Goal: Task Accomplishment & Management: Complete application form

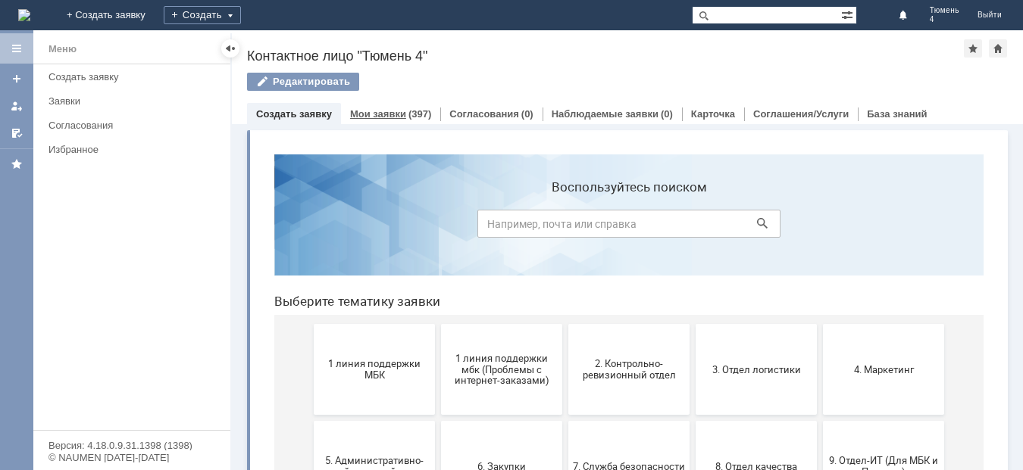
click at [379, 112] on link "Мои заявки" at bounding box center [378, 113] width 56 height 11
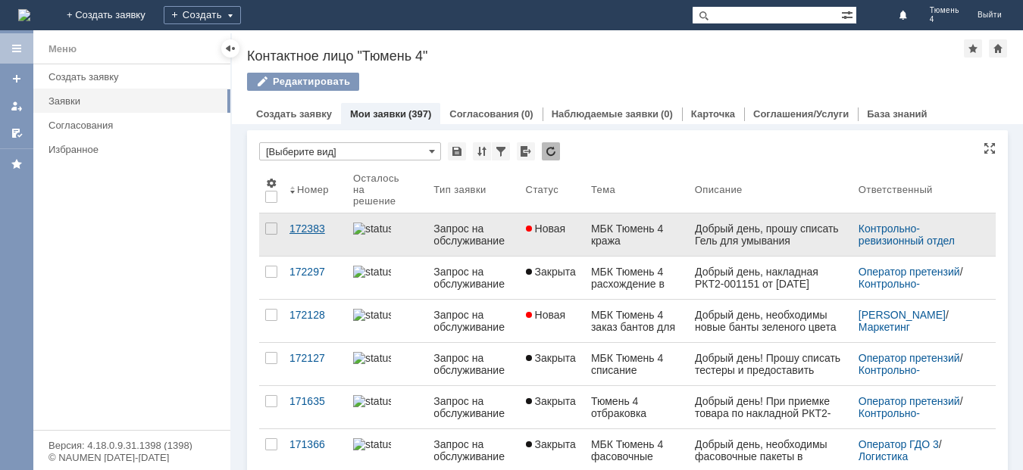
click at [306, 228] on div "172383" at bounding box center [315, 229] width 52 height 12
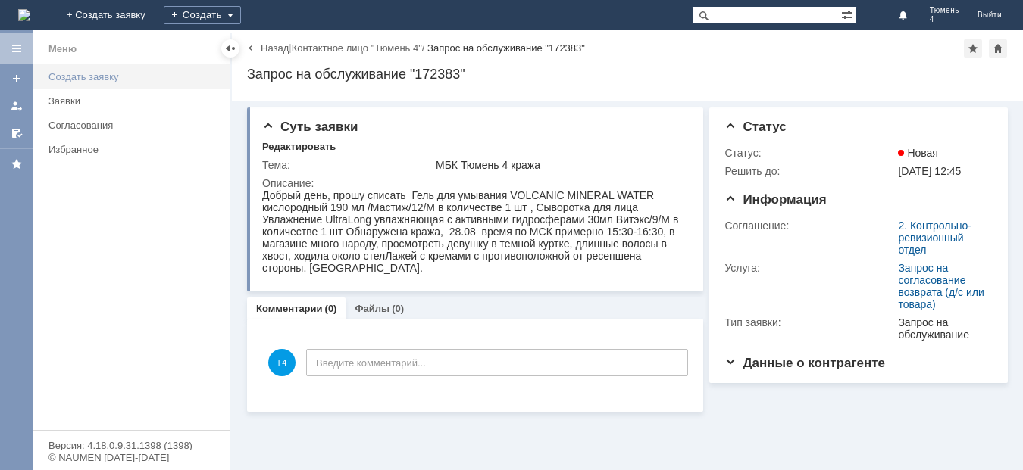
click at [89, 75] on div "Создать заявку" at bounding box center [134, 76] width 173 height 11
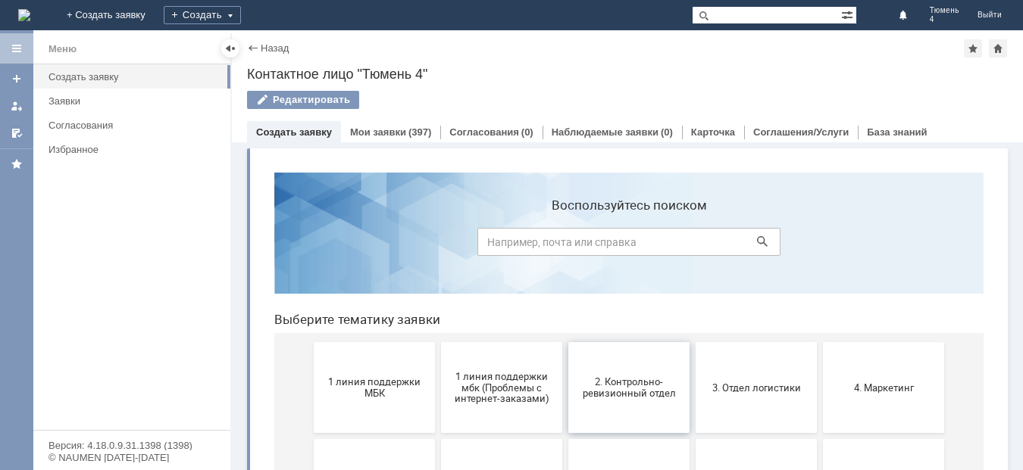
click at [626, 396] on span "2. Контрольно-ревизионный отдел" at bounding box center [629, 388] width 112 height 23
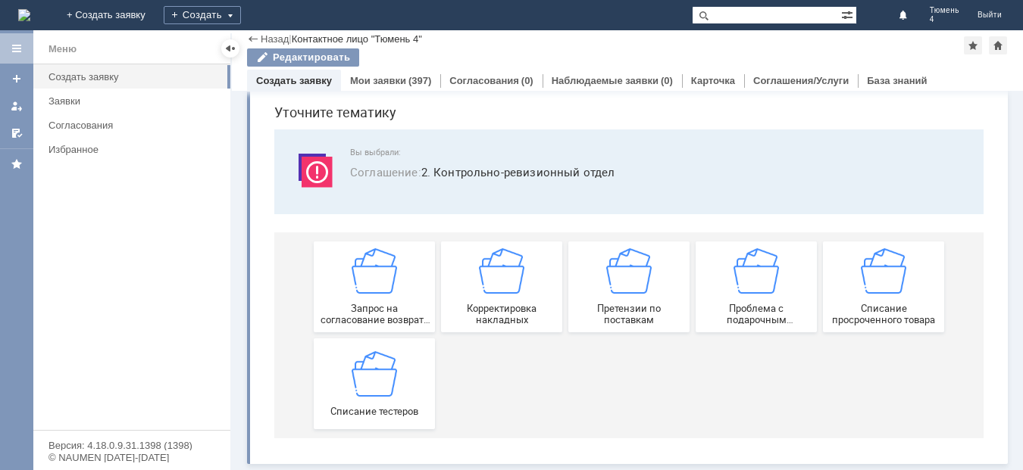
scroll to position [52, 0]
click at [395, 394] on div "Списание тестеров" at bounding box center [374, 384] width 112 height 66
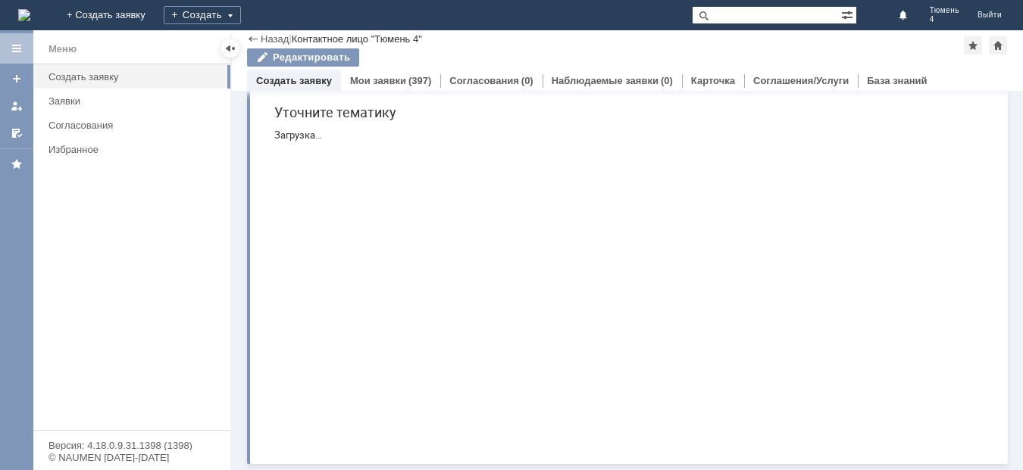
scroll to position [0, 0]
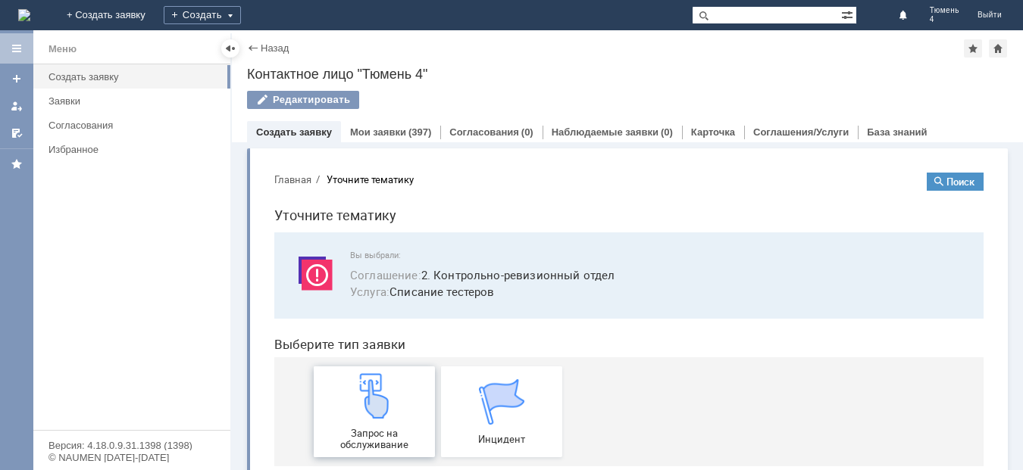
click at [383, 394] on img at bounding box center [374, 395] width 45 height 45
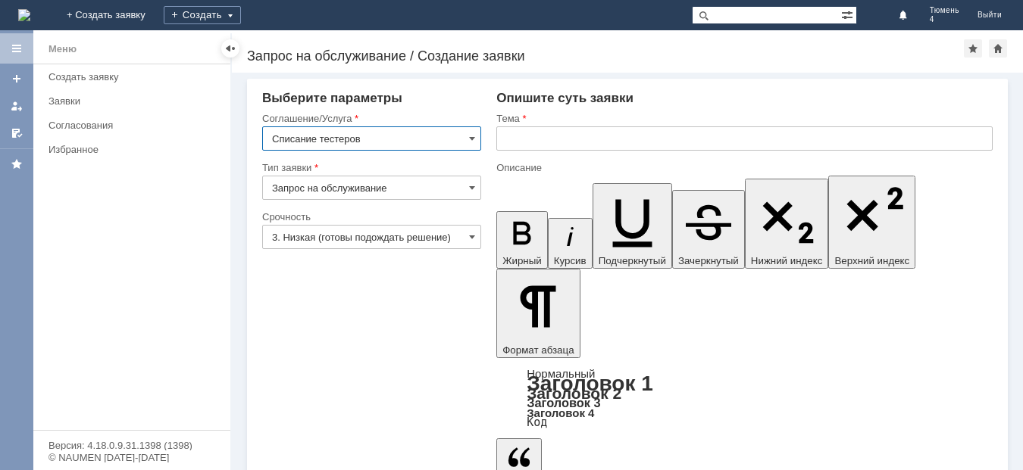
click at [516, 133] on input "text" at bounding box center [744, 139] width 496 height 24
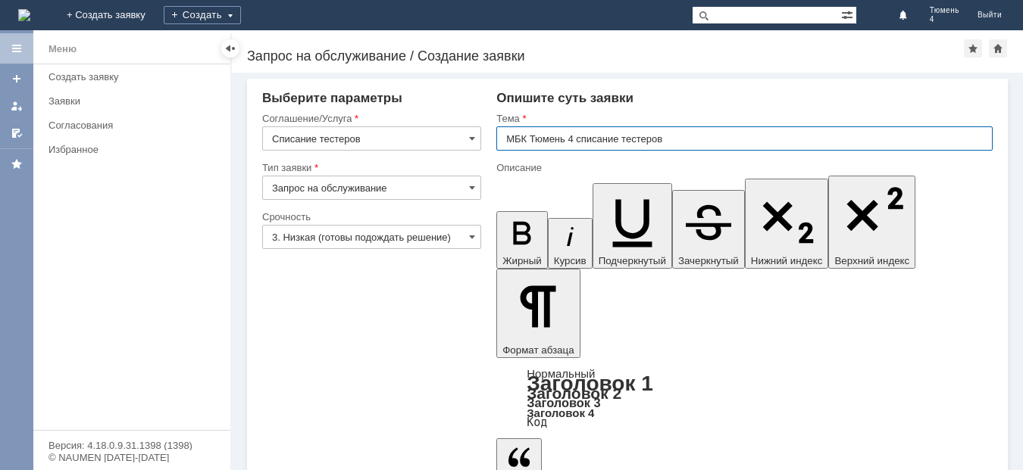
type input "МБК Тюмень 4 списание тестеров"
drag, startPoint x: 517, startPoint y: 3687, endPoint x: 527, endPoint y: 3682, distance: 10.8
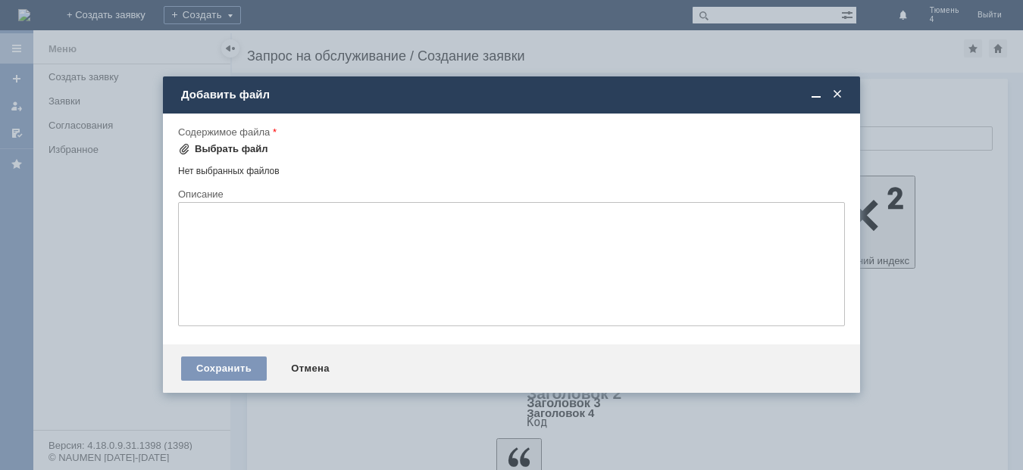
click at [218, 142] on div "Выбрать файл" at bounding box center [223, 149] width 90 height 18
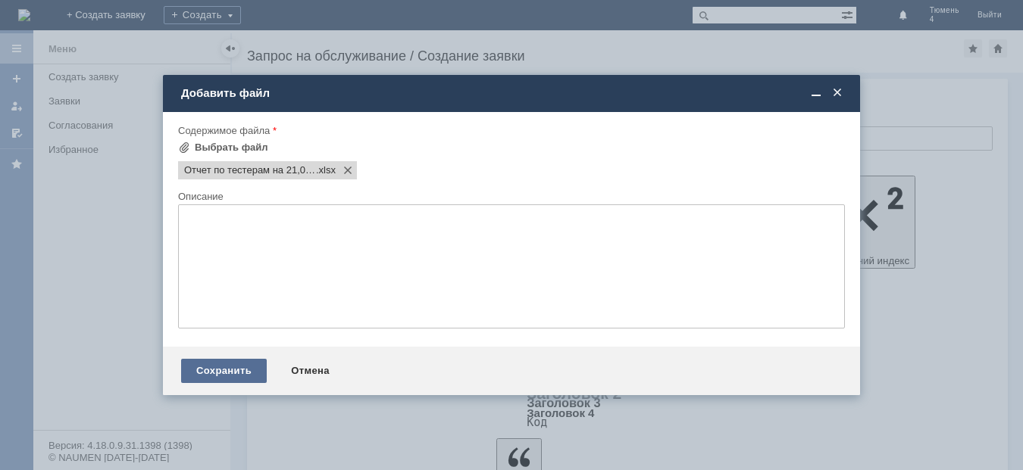
click at [233, 367] on div "Сохранить" at bounding box center [224, 371] width 86 height 24
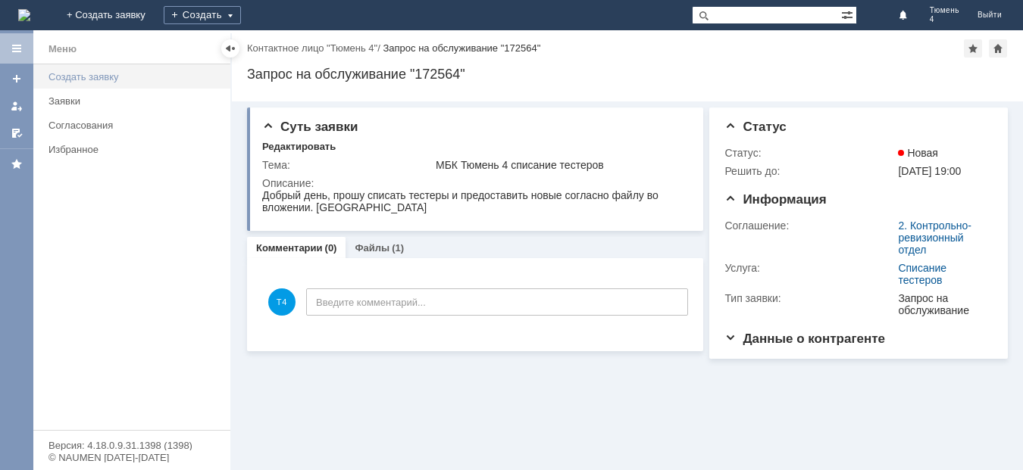
click at [90, 72] on div "Создать заявку" at bounding box center [134, 76] width 173 height 11
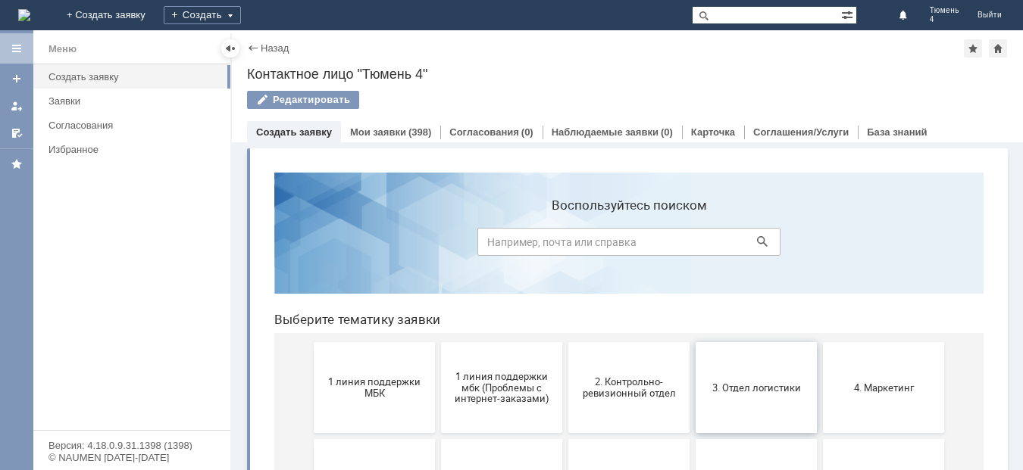
click at [748, 391] on span "3. Отдел логистики" at bounding box center [756, 387] width 112 height 11
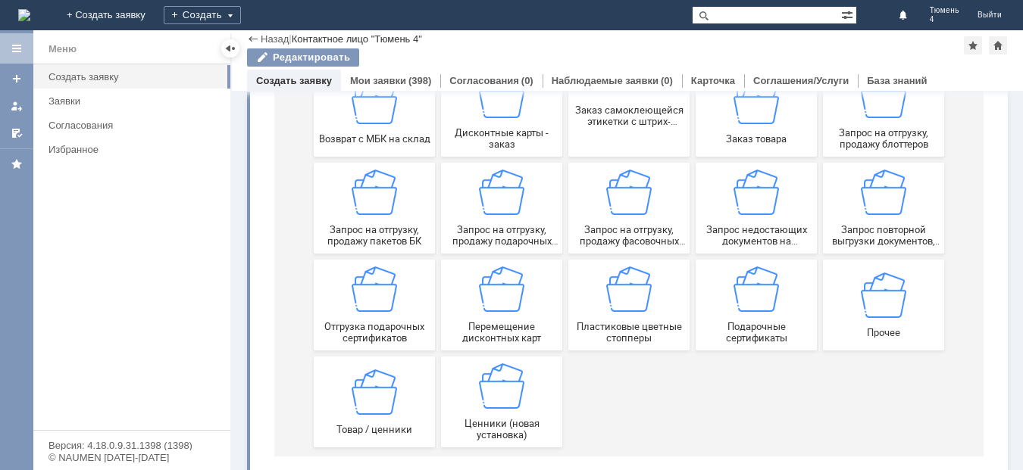
scroll to position [152, 0]
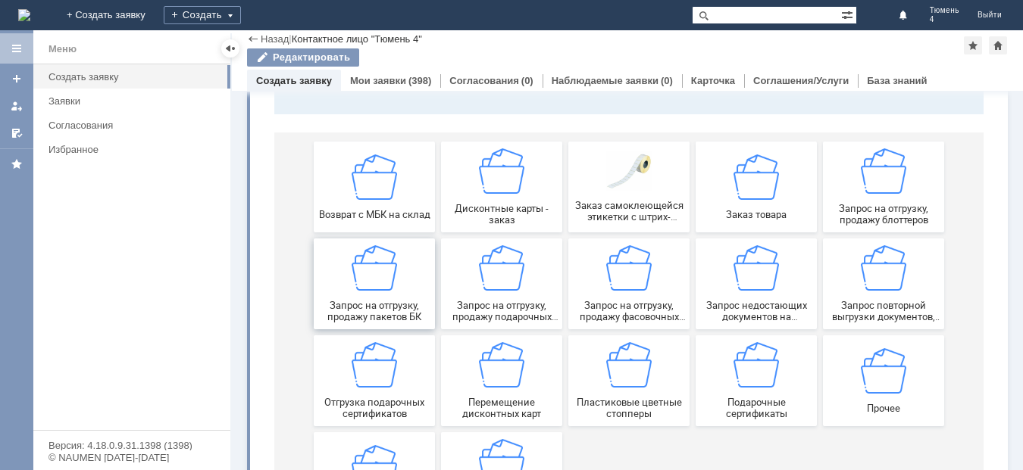
click at [385, 287] on img at bounding box center [374, 267] width 45 height 45
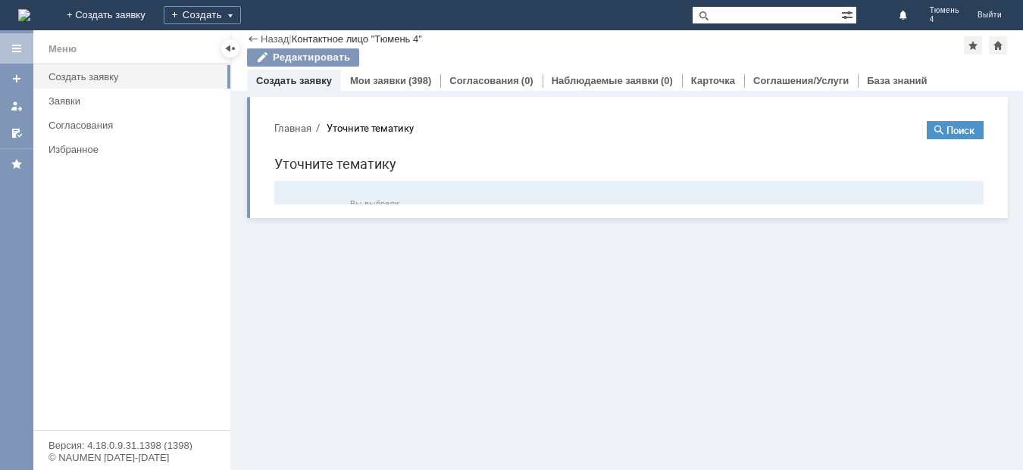
scroll to position [0, 0]
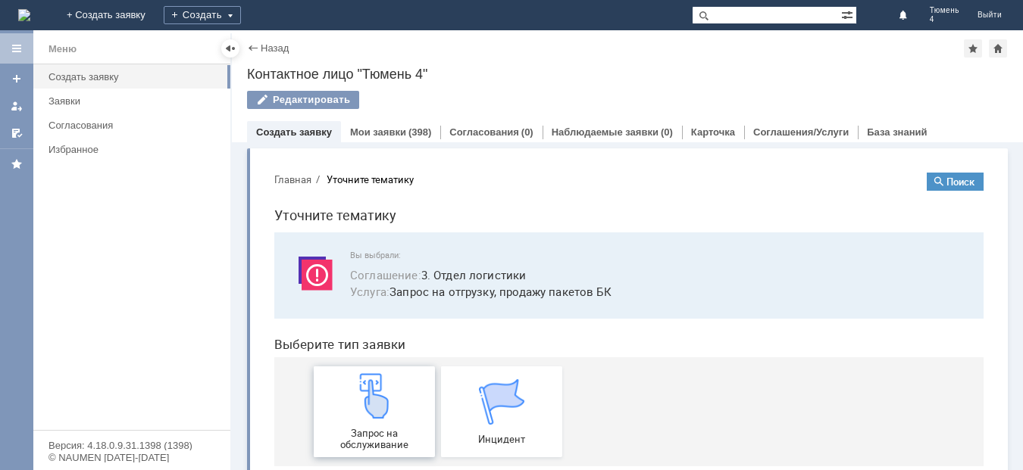
click at [384, 409] on img at bounding box center [374, 395] width 45 height 45
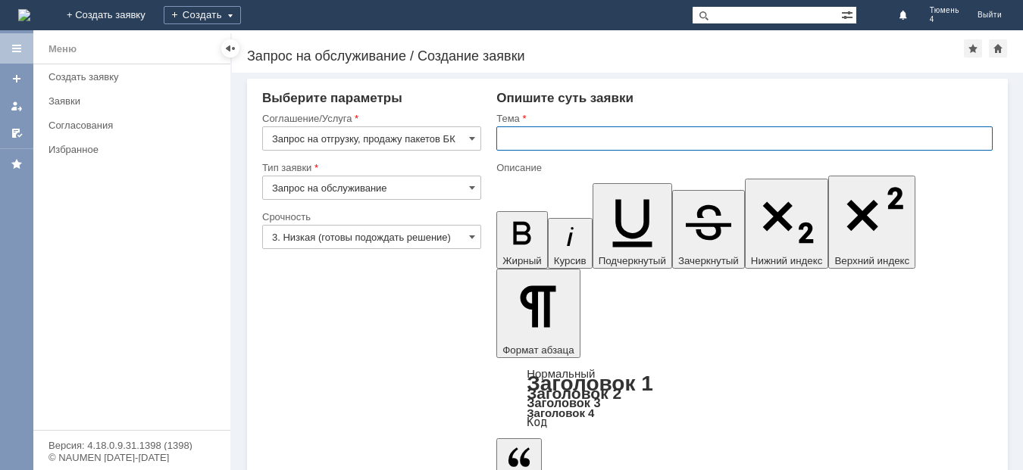
click at [513, 141] on input "text" at bounding box center [744, 139] width 496 height 24
type input "МБК Тюмень 4 крафт пакеты"
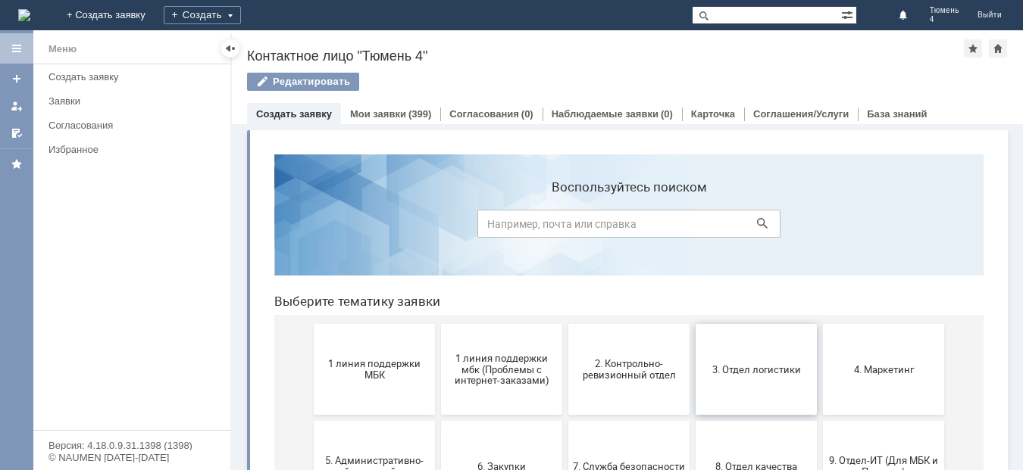
click at [782, 370] on span "3. Отдел логистики" at bounding box center [756, 369] width 112 height 11
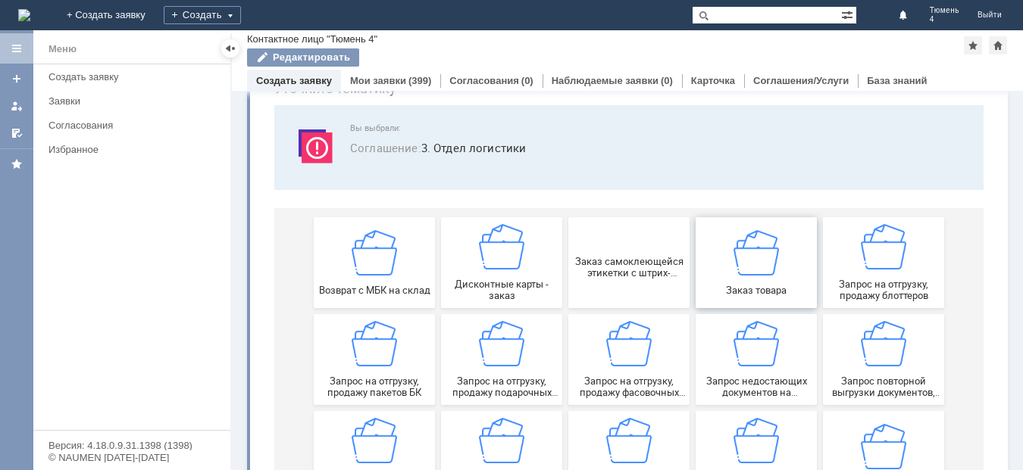
scroll to position [152, 0]
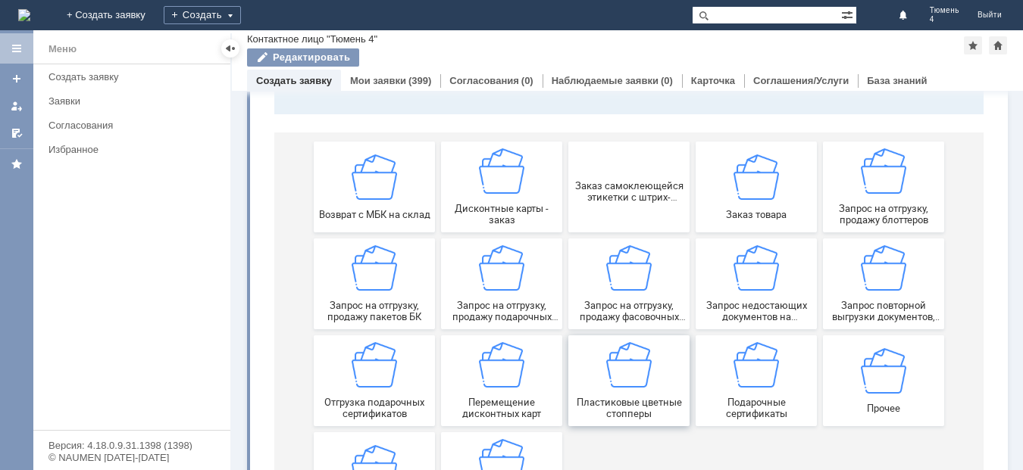
click at [619, 390] on div "Пластиковые цветные стопперы" at bounding box center [629, 380] width 112 height 77
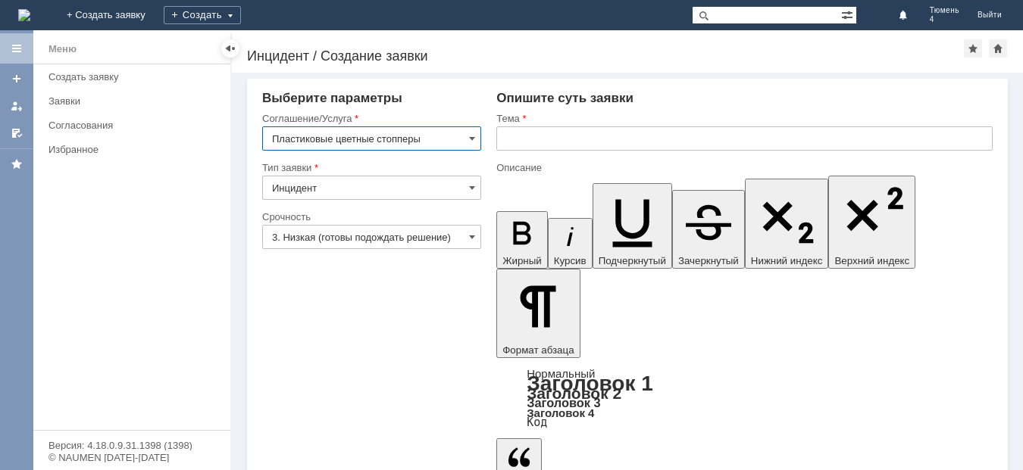
click at [502, 141] on input "text" at bounding box center [744, 139] width 496 height 24
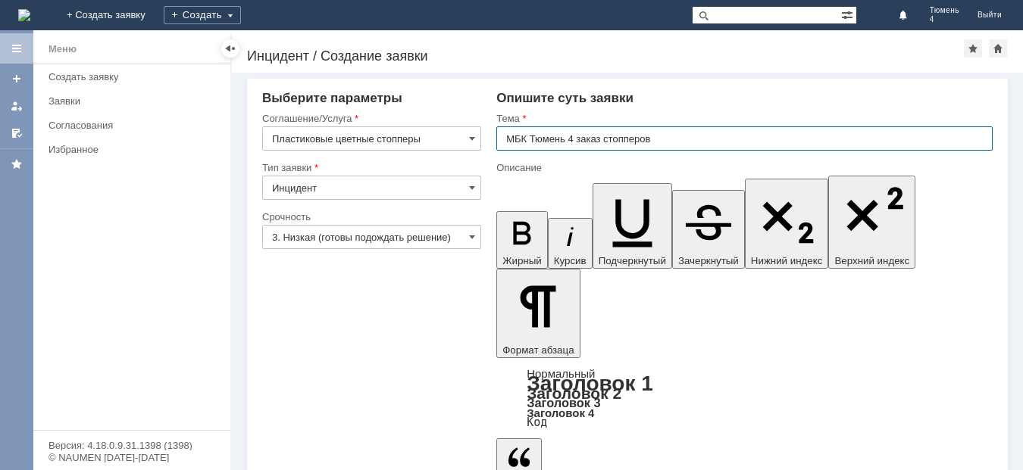
type input "МБК Тюмень 4 заказ стопперов"
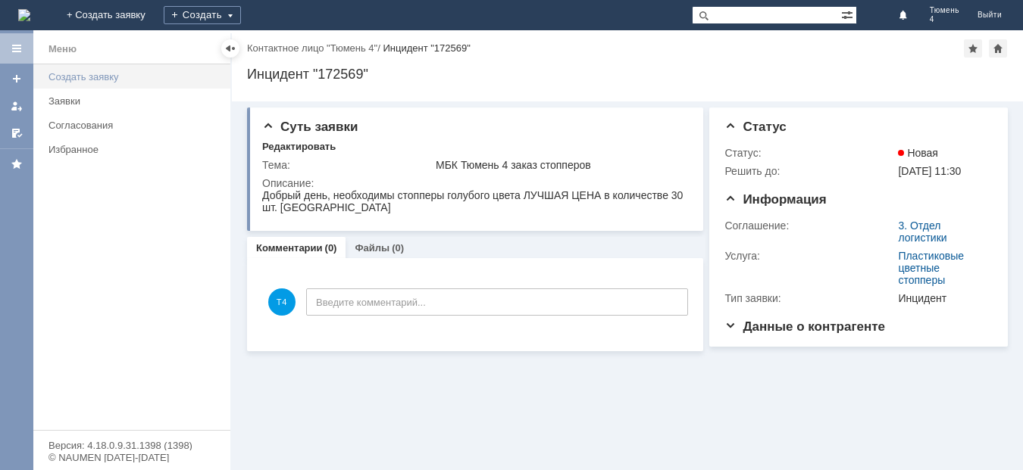
click at [107, 74] on div "Создать заявку" at bounding box center [134, 76] width 173 height 11
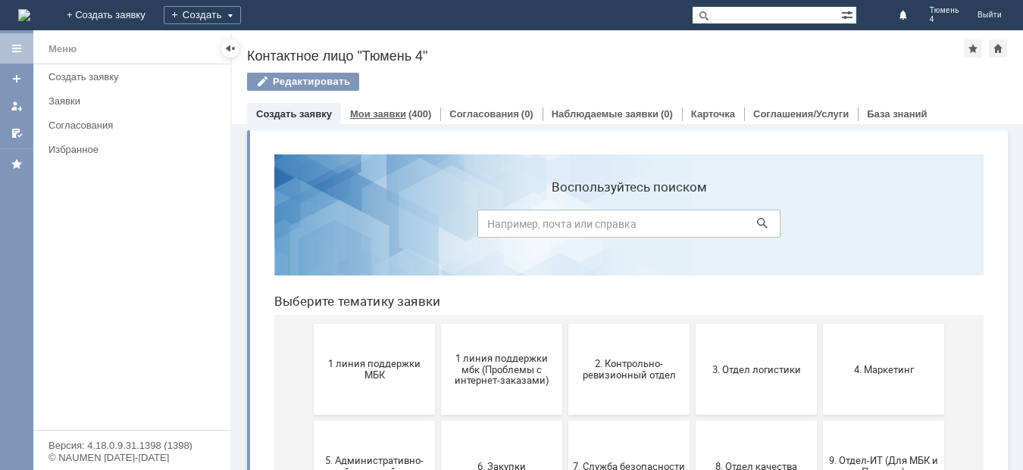
click at [385, 114] on link "Мои заявки" at bounding box center [378, 113] width 56 height 11
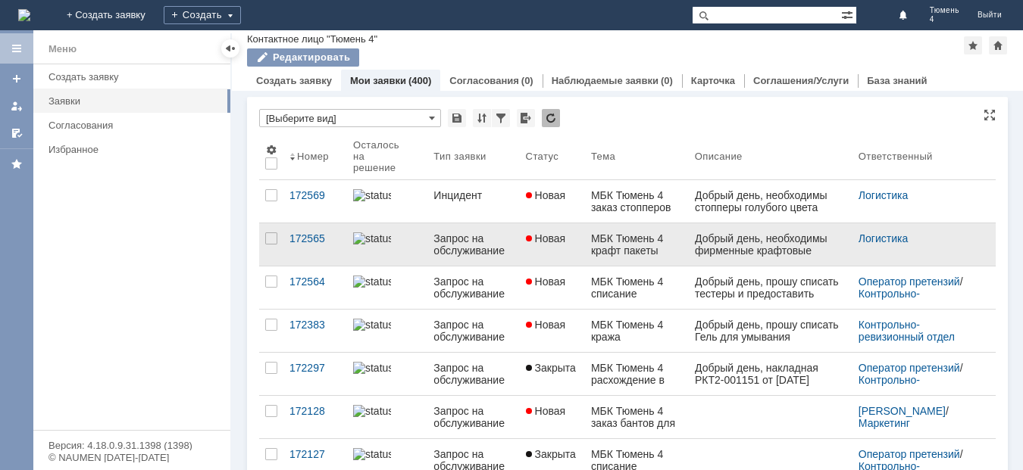
scroll to position [76, 0]
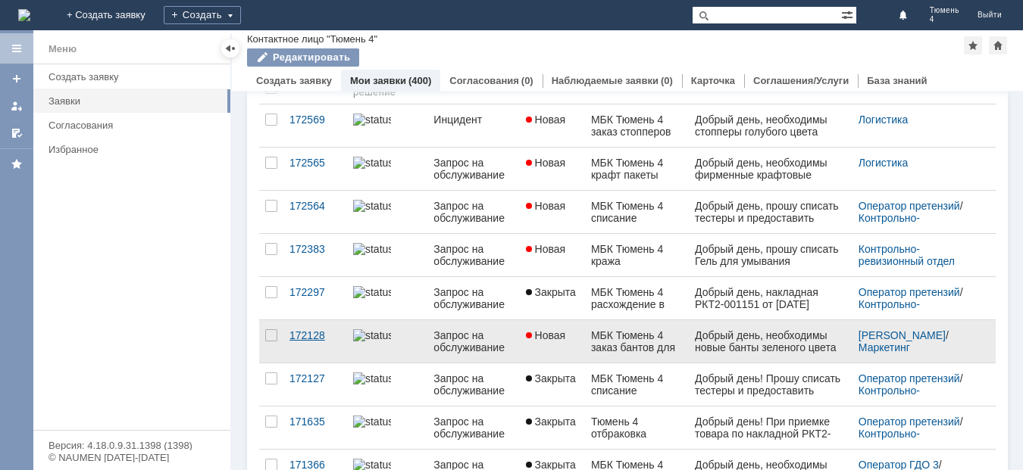
click at [304, 333] on div "172128" at bounding box center [315, 336] width 52 height 12
